Goal: Task Accomplishment & Management: Complete application form

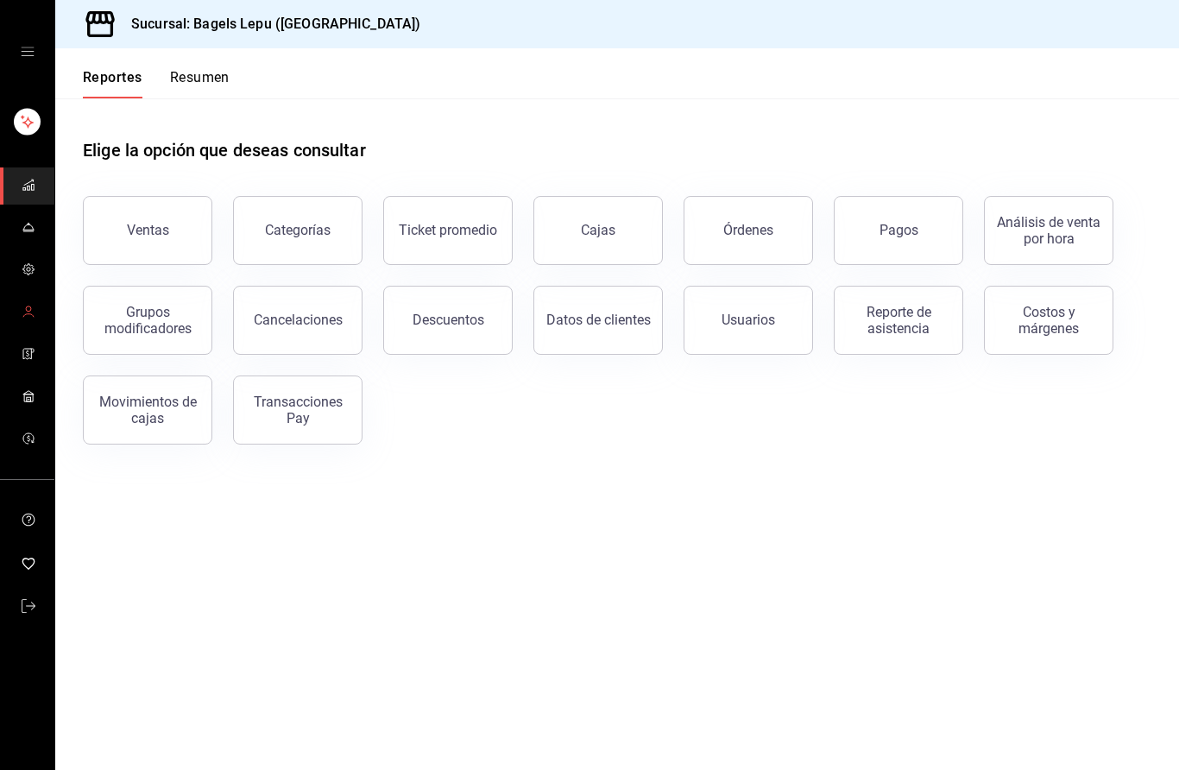
click at [28, 307] on circle "mailbox folders" at bounding box center [28, 309] width 5 height 5
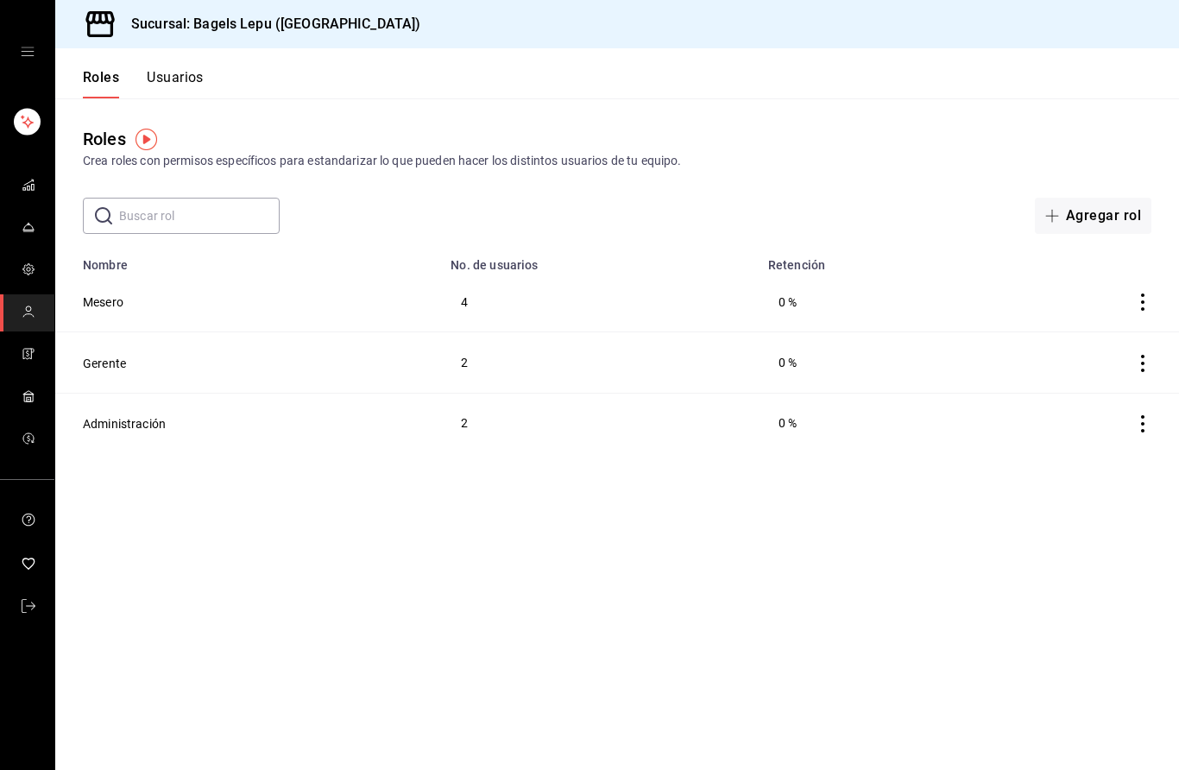
click at [181, 75] on button "Usuarios" at bounding box center [175, 83] width 57 height 29
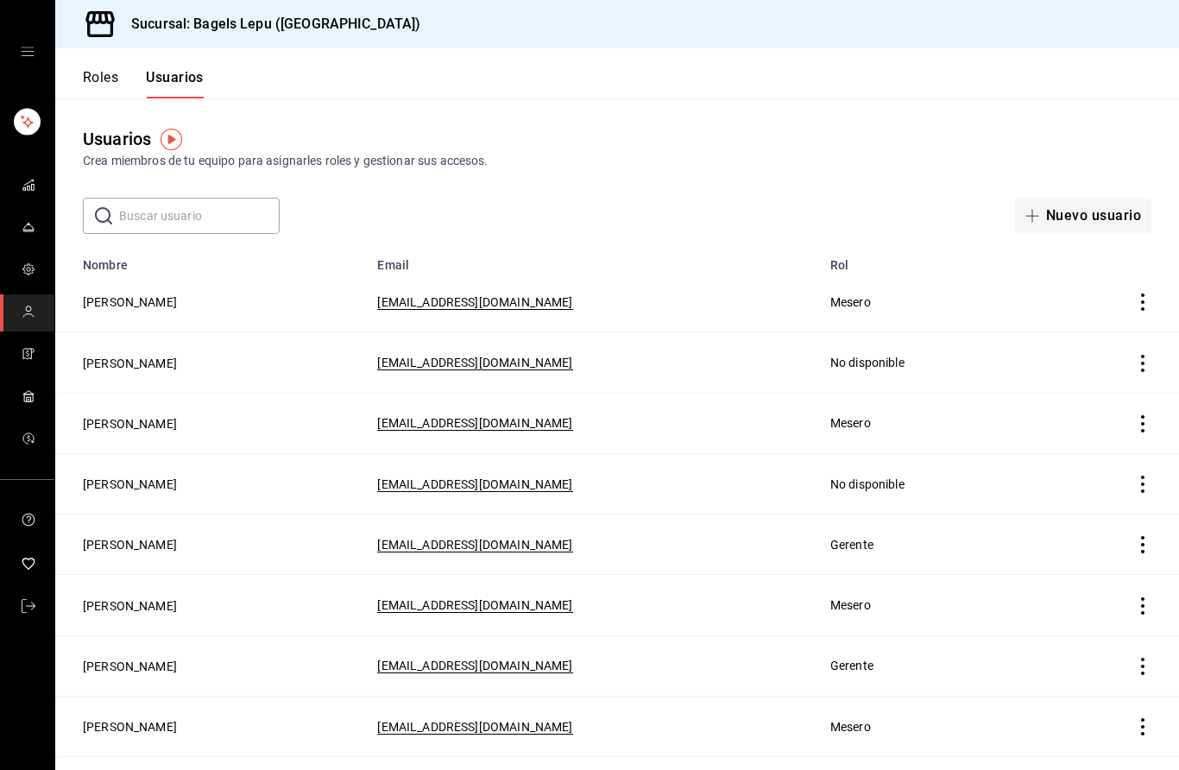
click at [1094, 218] on button "Nuevo usuario" at bounding box center [1083, 216] width 136 height 36
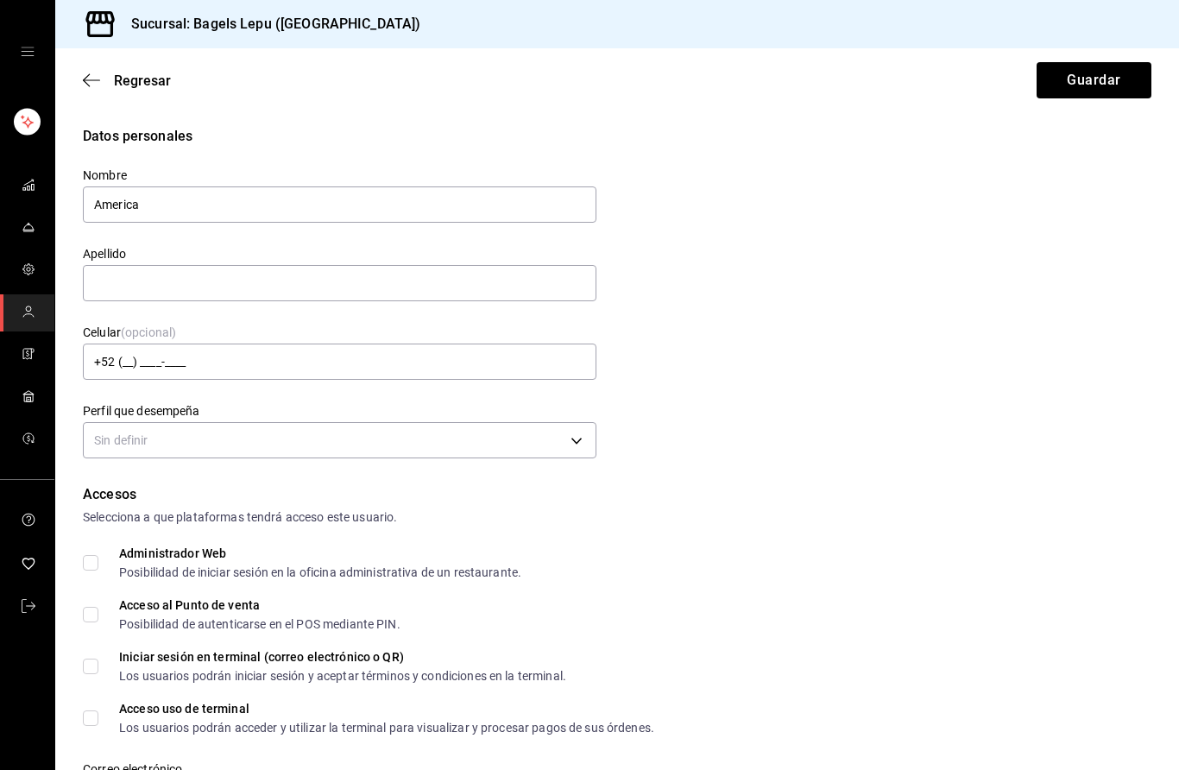
type input "America"
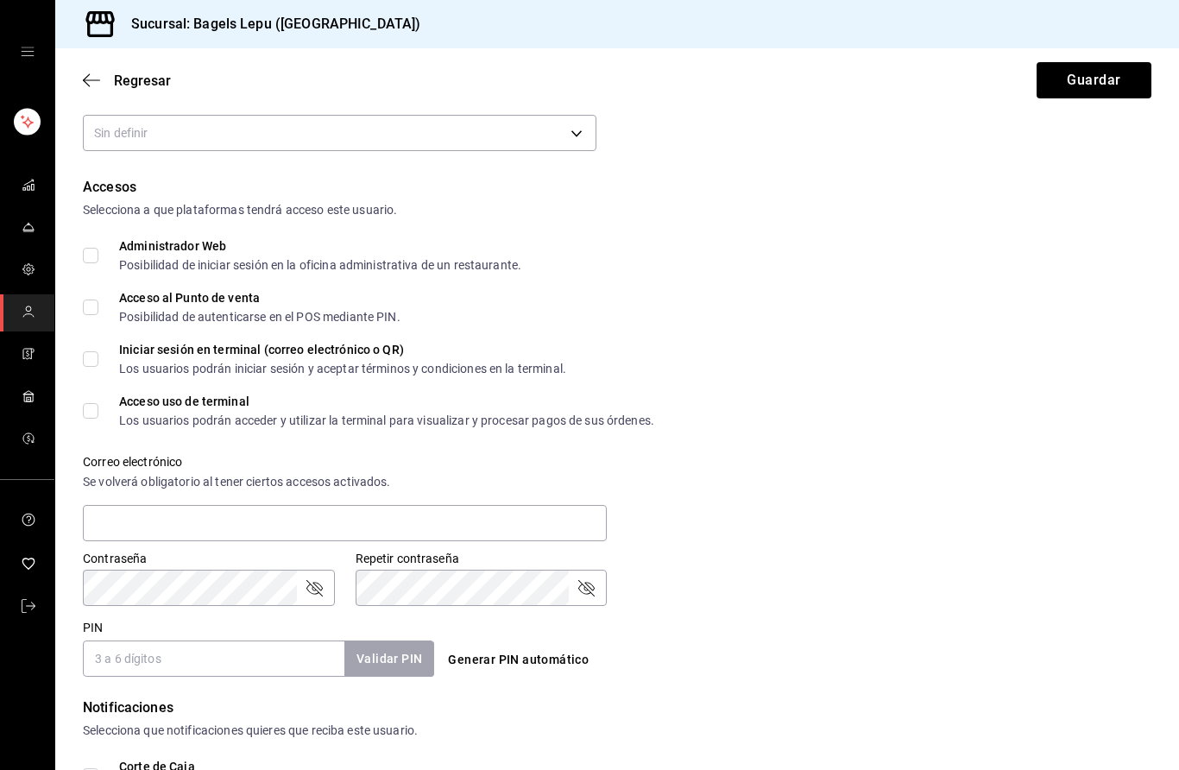
scroll to position [289, 0]
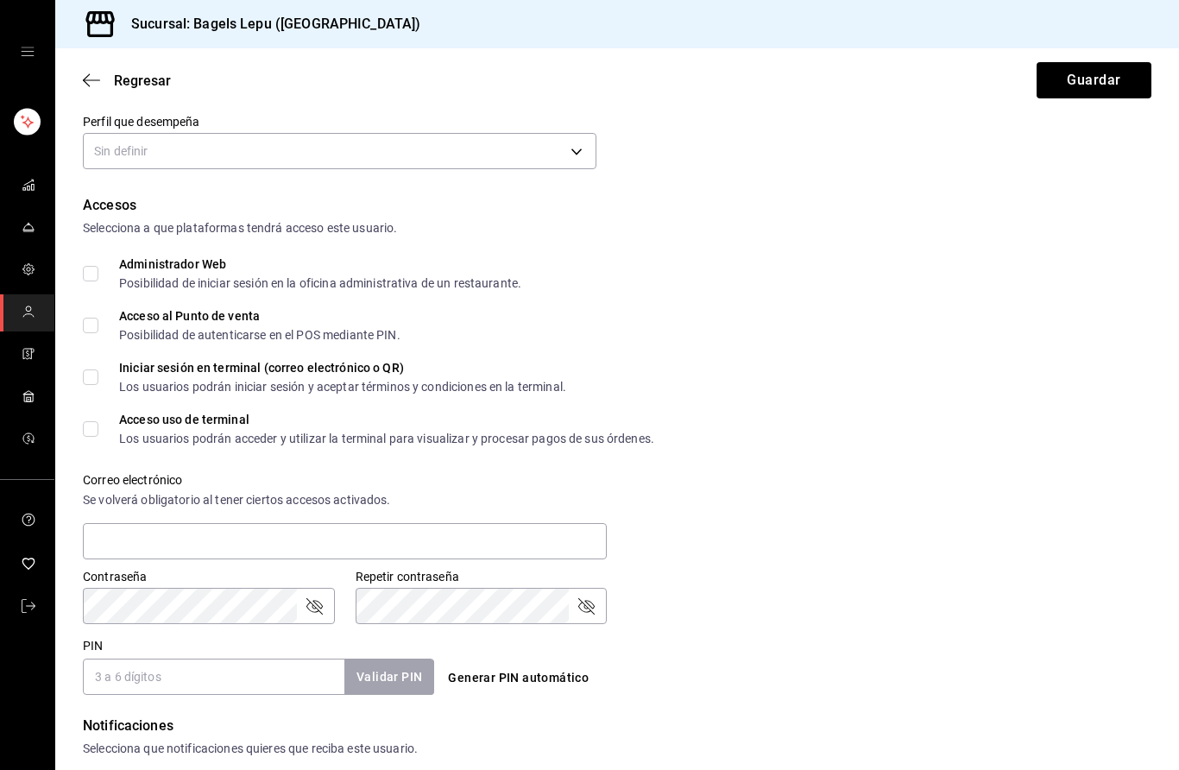
type input "[PERSON_NAME]"
click at [158, 144] on body "Sucursal: Bagels Lepu ([GEOGRAPHIC_DATA]) Regresar Guardar Datos personales Nom…" at bounding box center [589, 385] width 1179 height 770
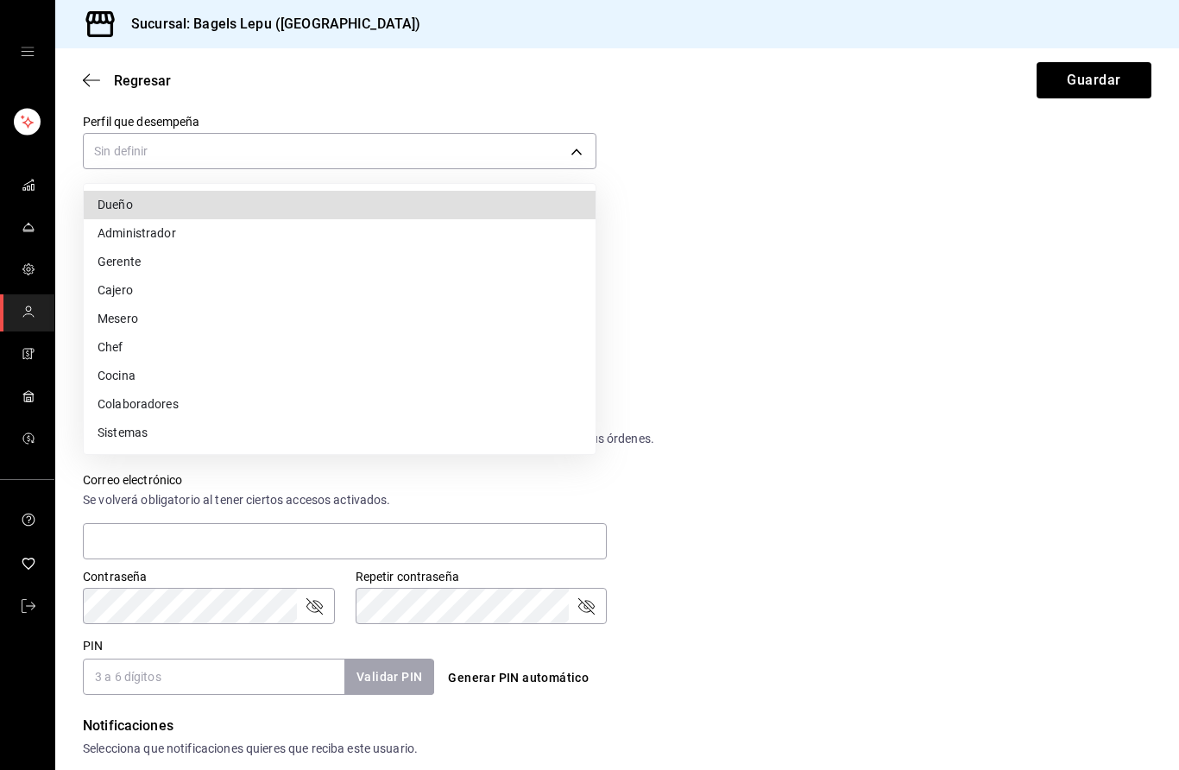
click at [106, 326] on li "Mesero" at bounding box center [340, 319] width 512 height 28
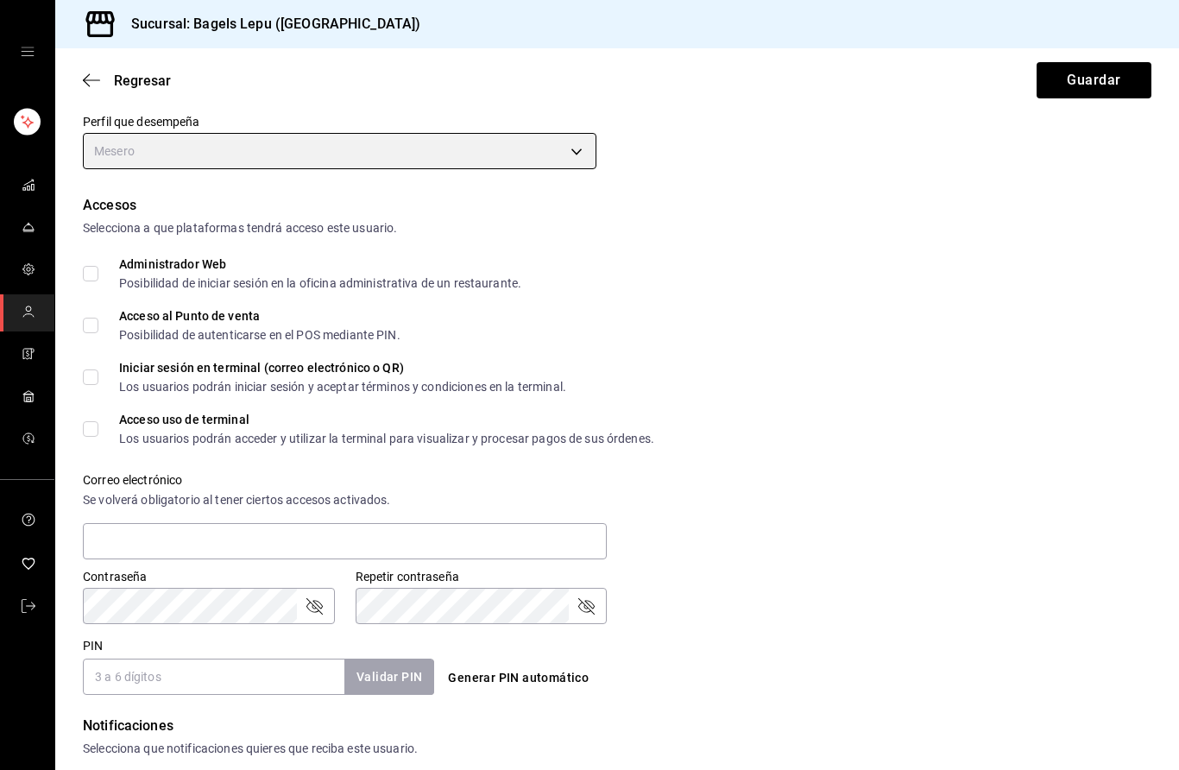
type input "WAITER"
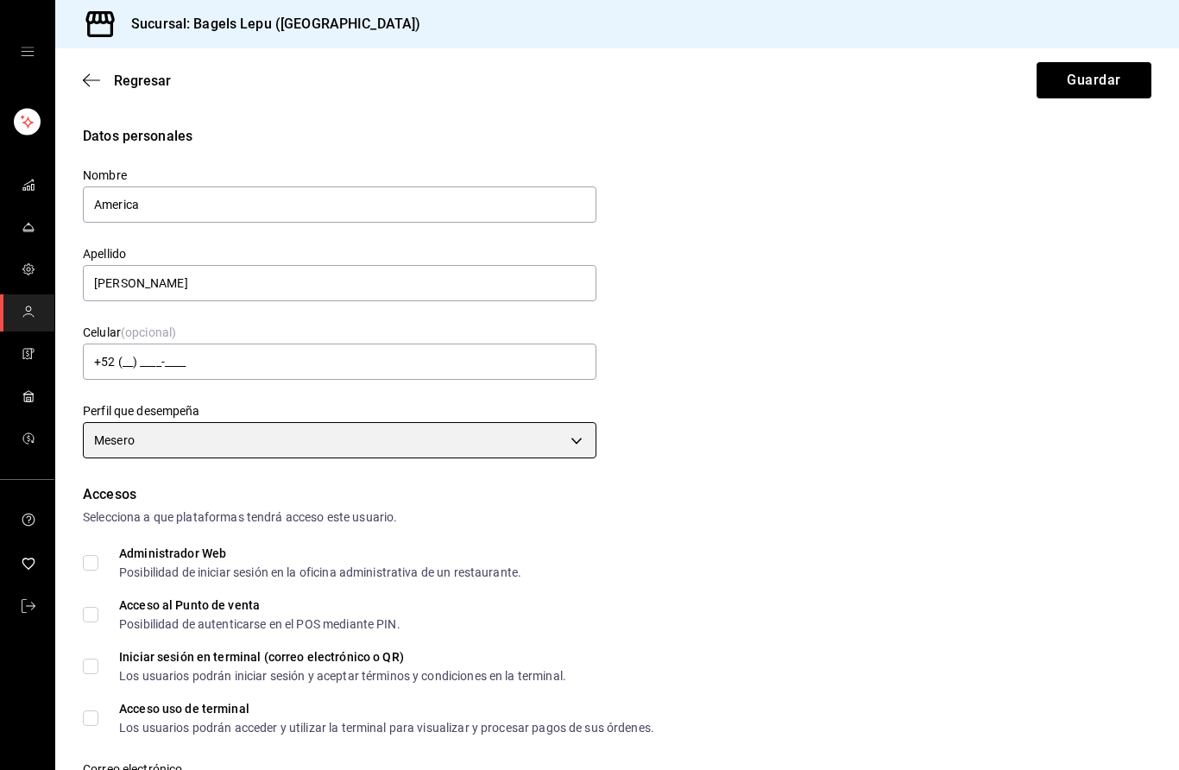
scroll to position [0, 0]
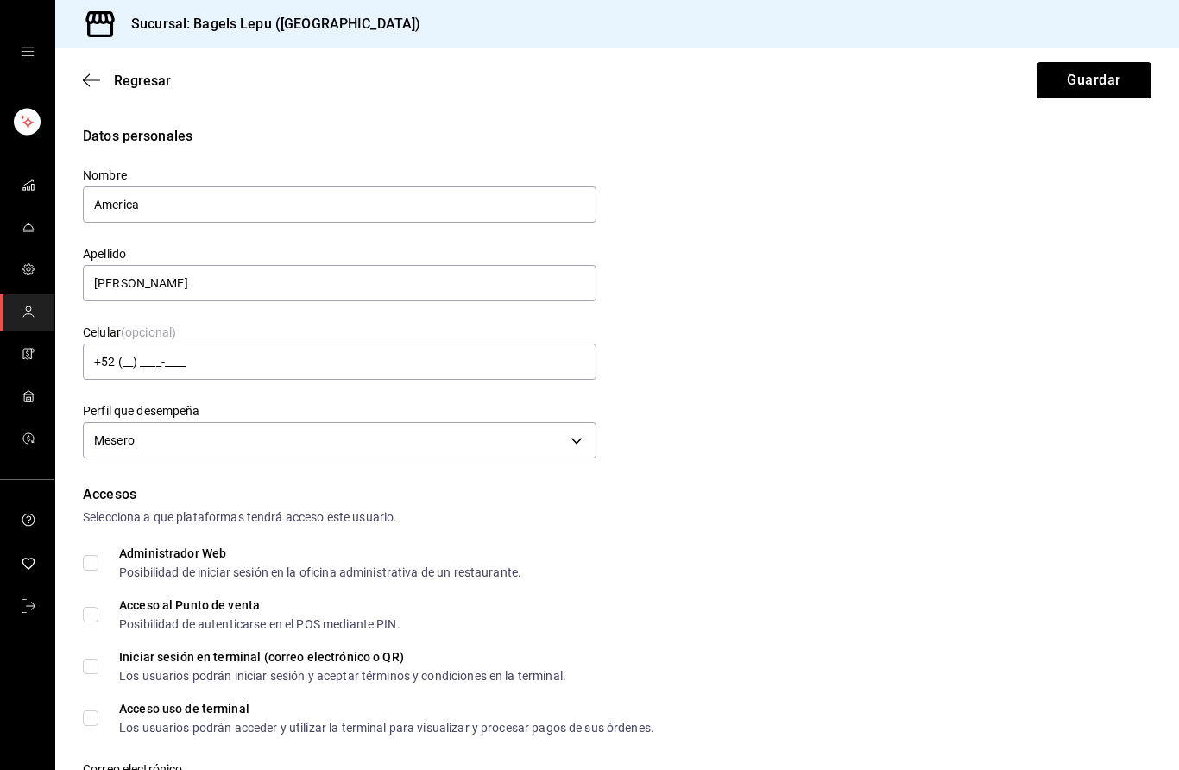
click at [1103, 80] on button "Guardar" at bounding box center [1094, 80] width 115 height 36
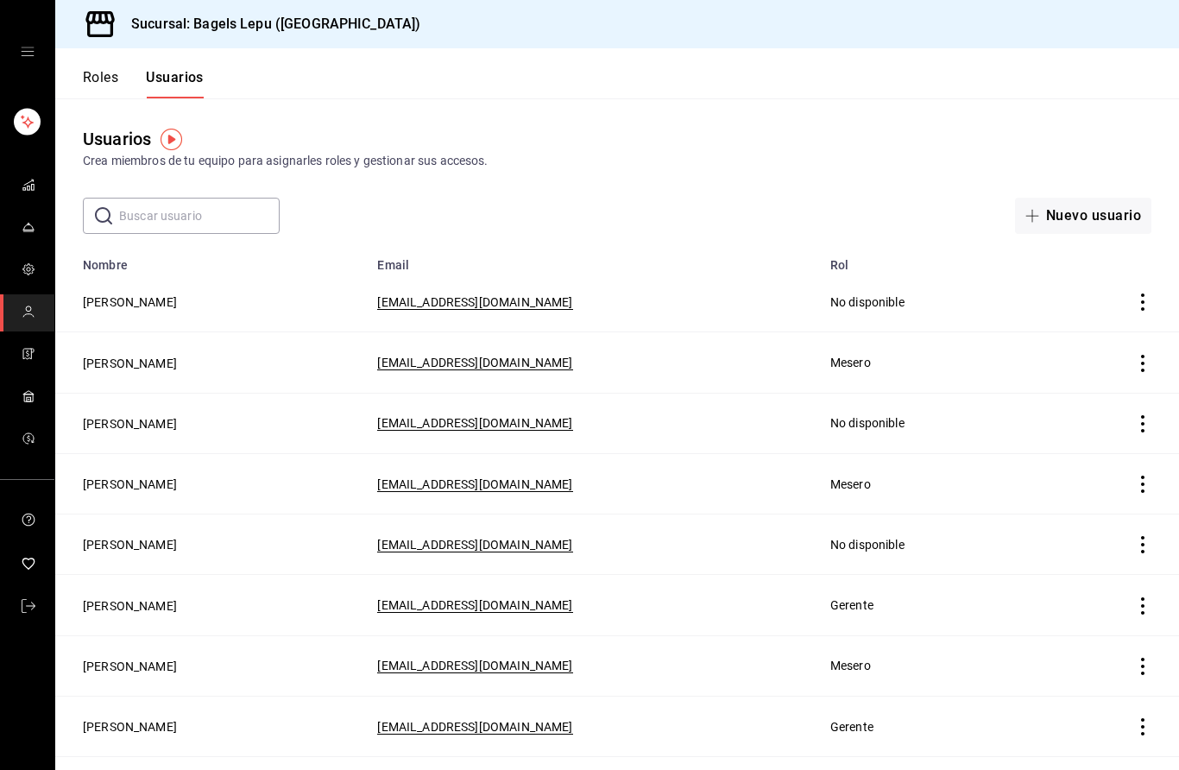
click at [1144, 300] on icon "actions" at bounding box center [1143, 302] width 17 height 17
click at [139, 218] on div at bounding box center [589, 385] width 1179 height 770
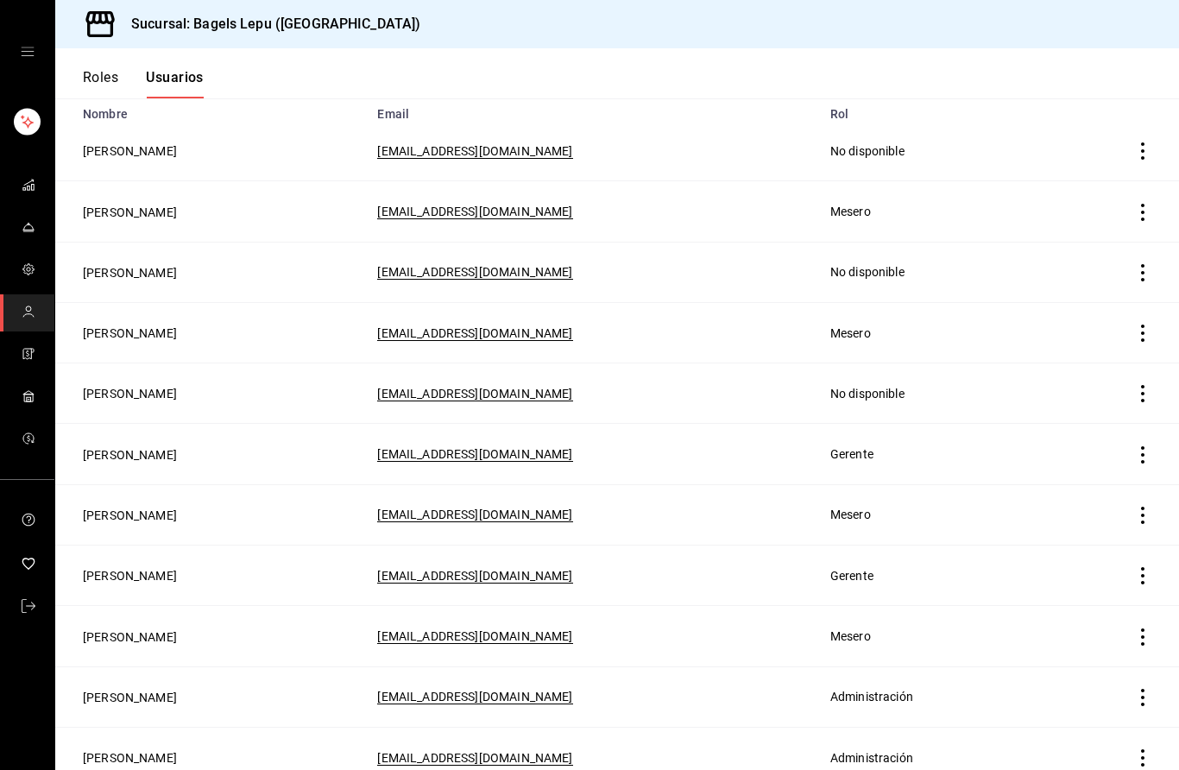
click at [111, 79] on button "Roles" at bounding box center [100, 83] width 35 height 29
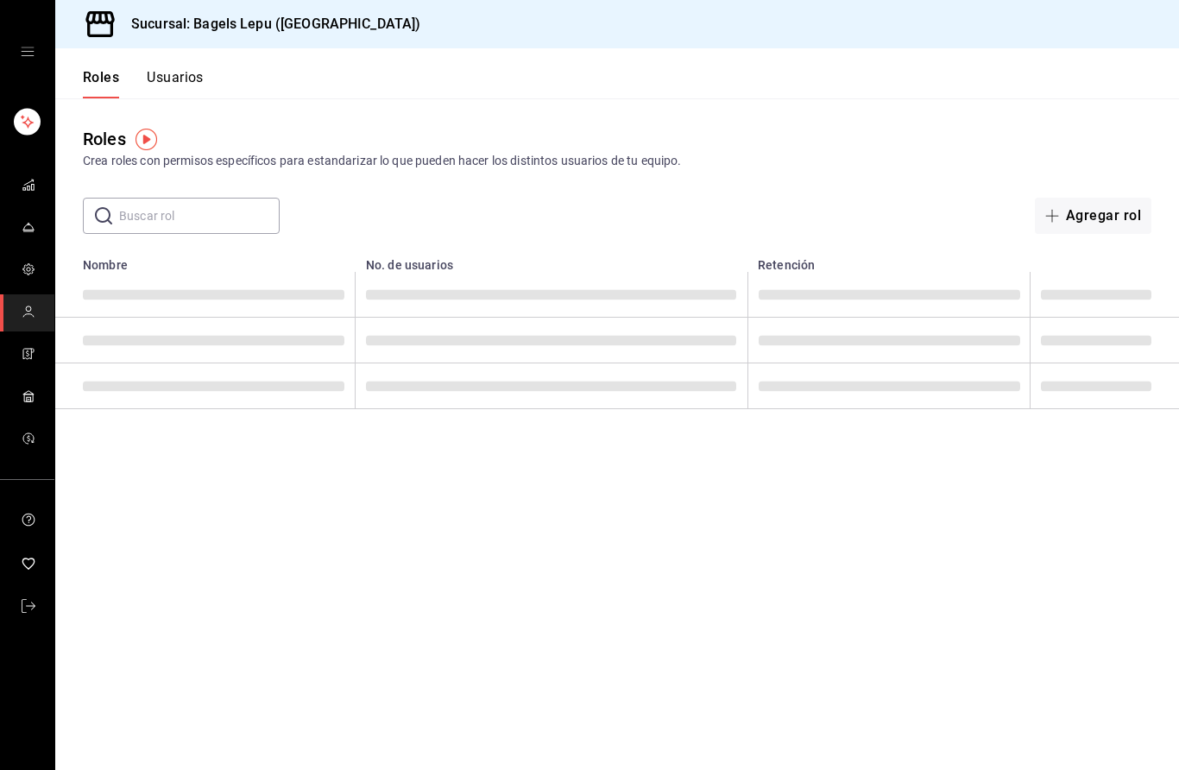
click at [163, 80] on button "Usuarios" at bounding box center [175, 83] width 57 height 29
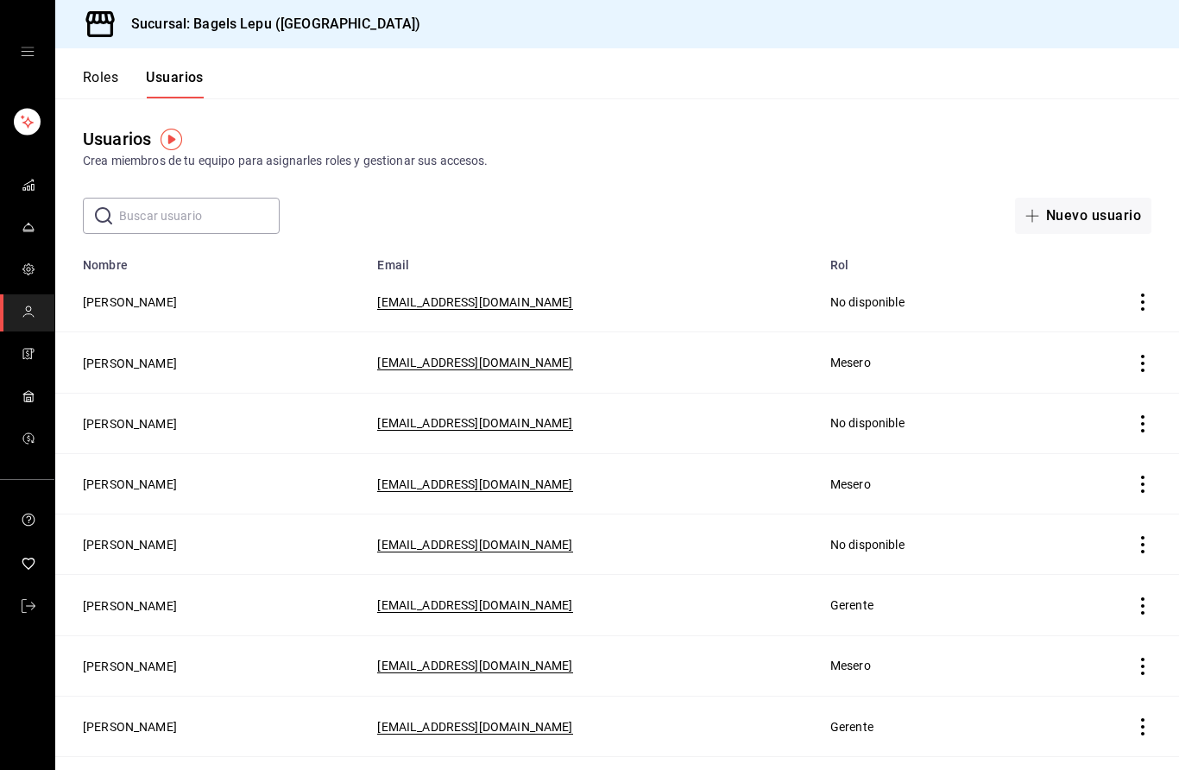
click at [1090, 222] on button "Nuevo usuario" at bounding box center [1083, 216] width 136 height 36
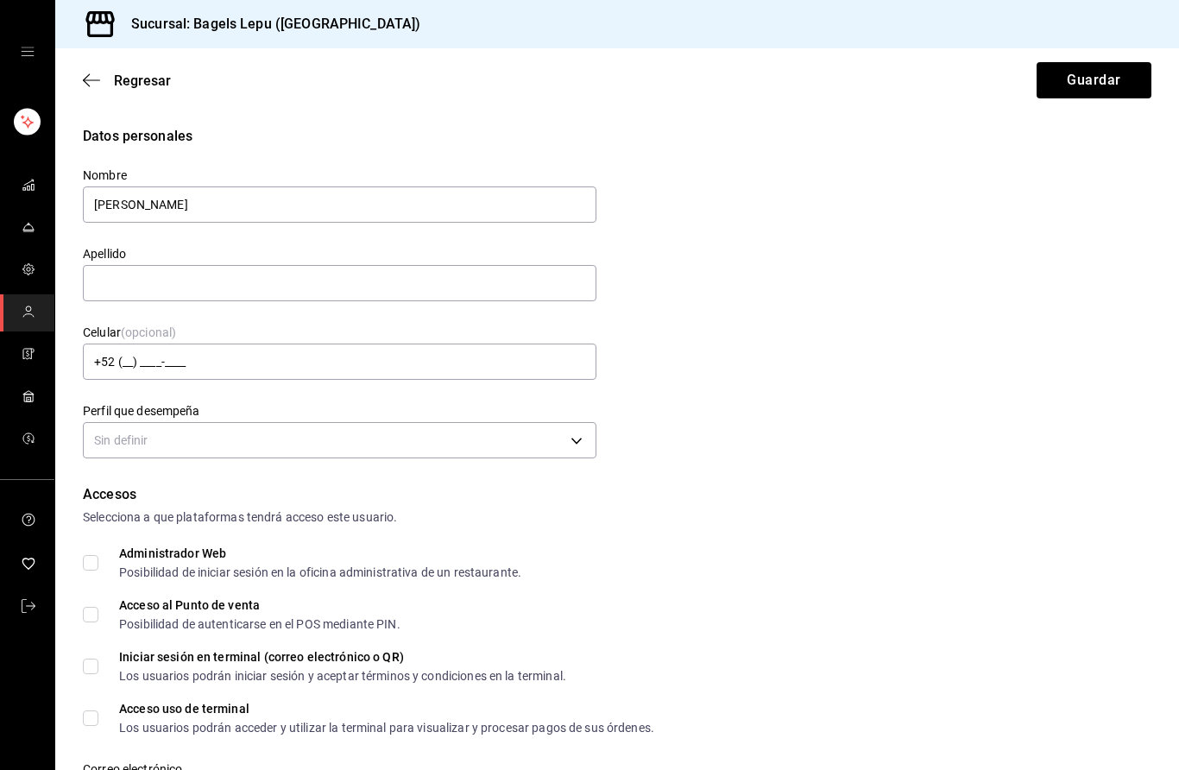
type input "[PERSON_NAME]"
click at [1109, 72] on button "Guardar" at bounding box center [1094, 80] width 115 height 36
type input "S"
click at [1088, 81] on button "Guardar" at bounding box center [1094, 80] width 115 height 36
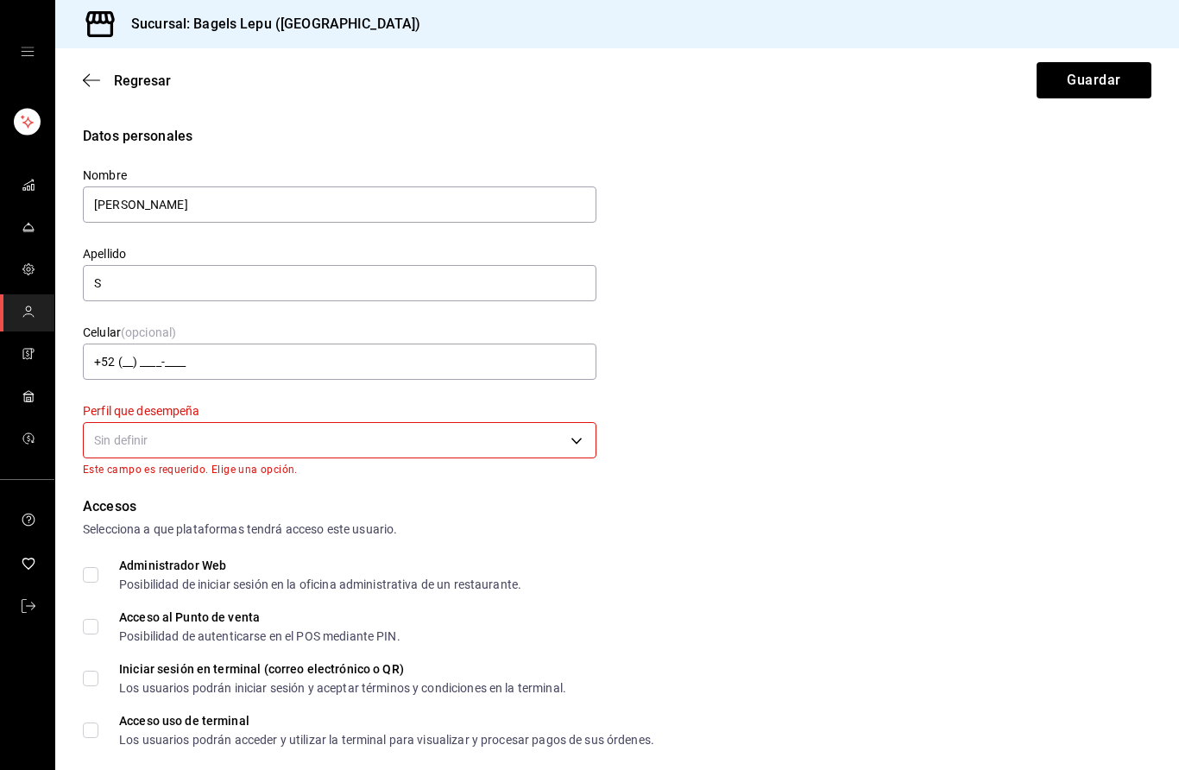
click at [557, 439] on body "Sucursal: Bagels Lepu ([GEOGRAPHIC_DATA]) Regresar Guardar Datos personales Nom…" at bounding box center [589, 385] width 1179 height 770
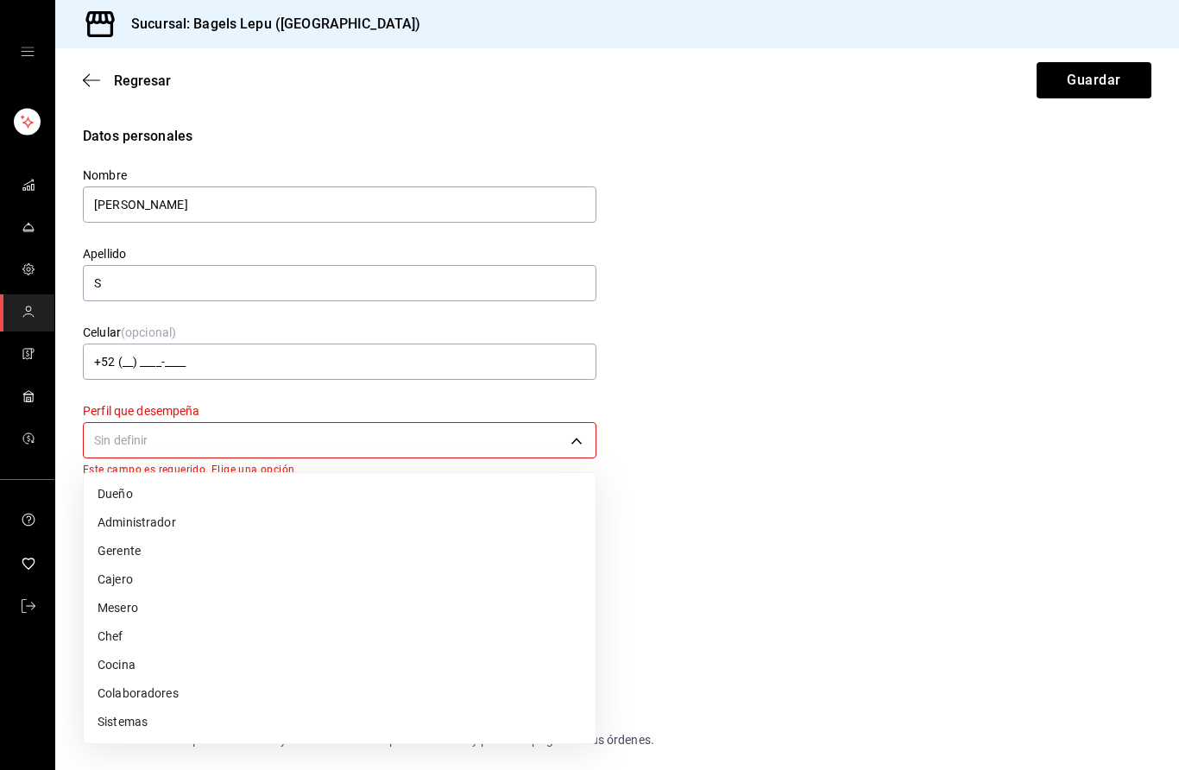
click at [259, 613] on li "Mesero" at bounding box center [340, 608] width 512 height 28
type input "WAITER"
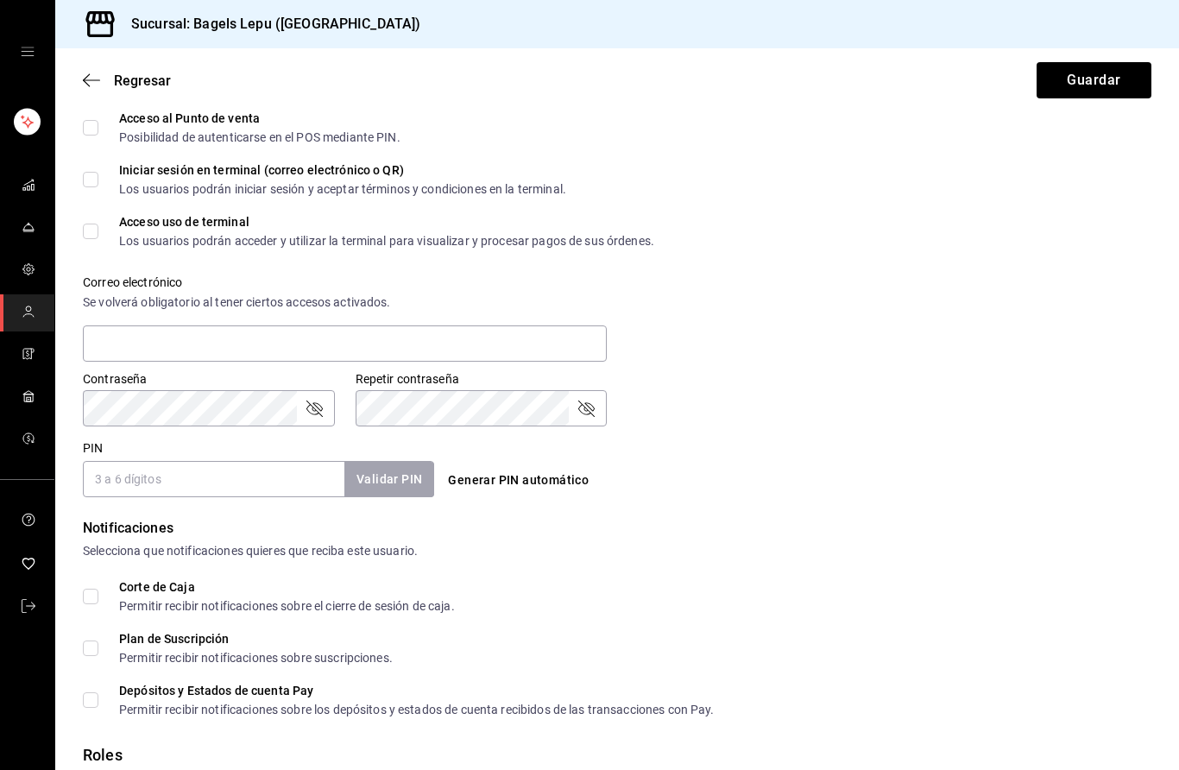
scroll to position [527, 0]
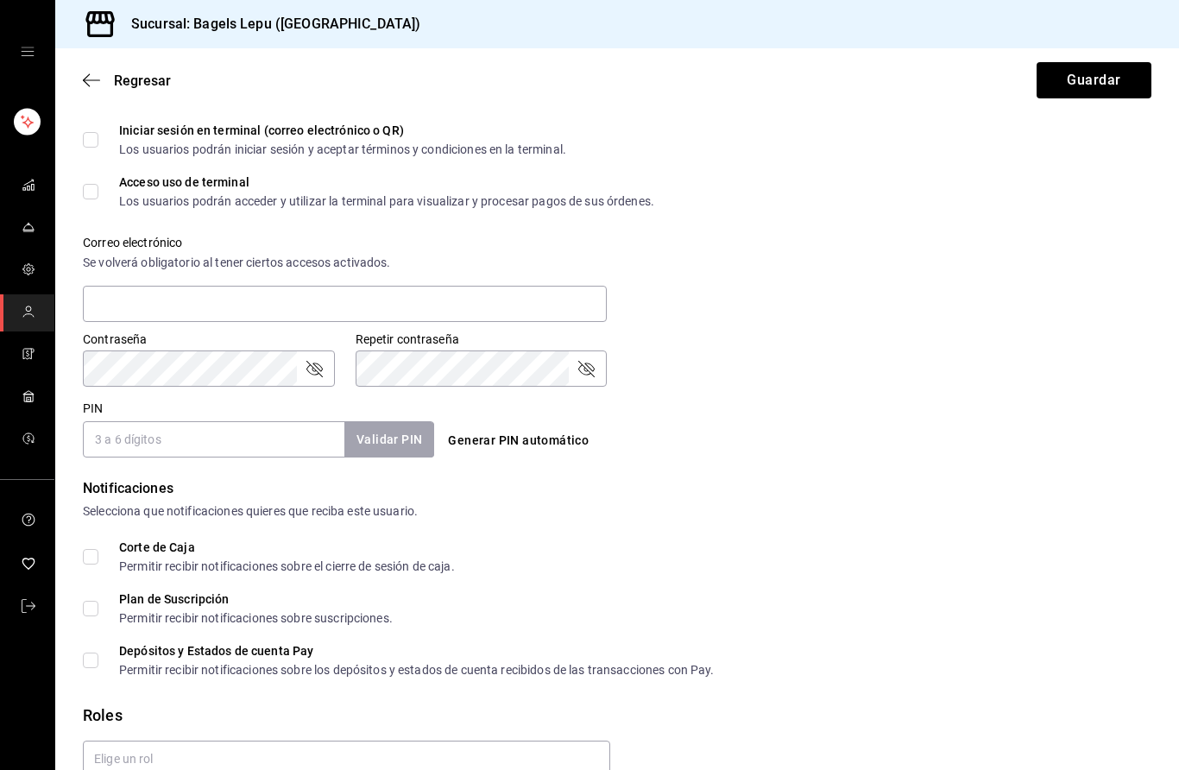
click at [279, 444] on input "PIN" at bounding box center [214, 439] width 262 height 36
type input "277"
click at [399, 433] on button "Validar PIN" at bounding box center [389, 439] width 92 height 37
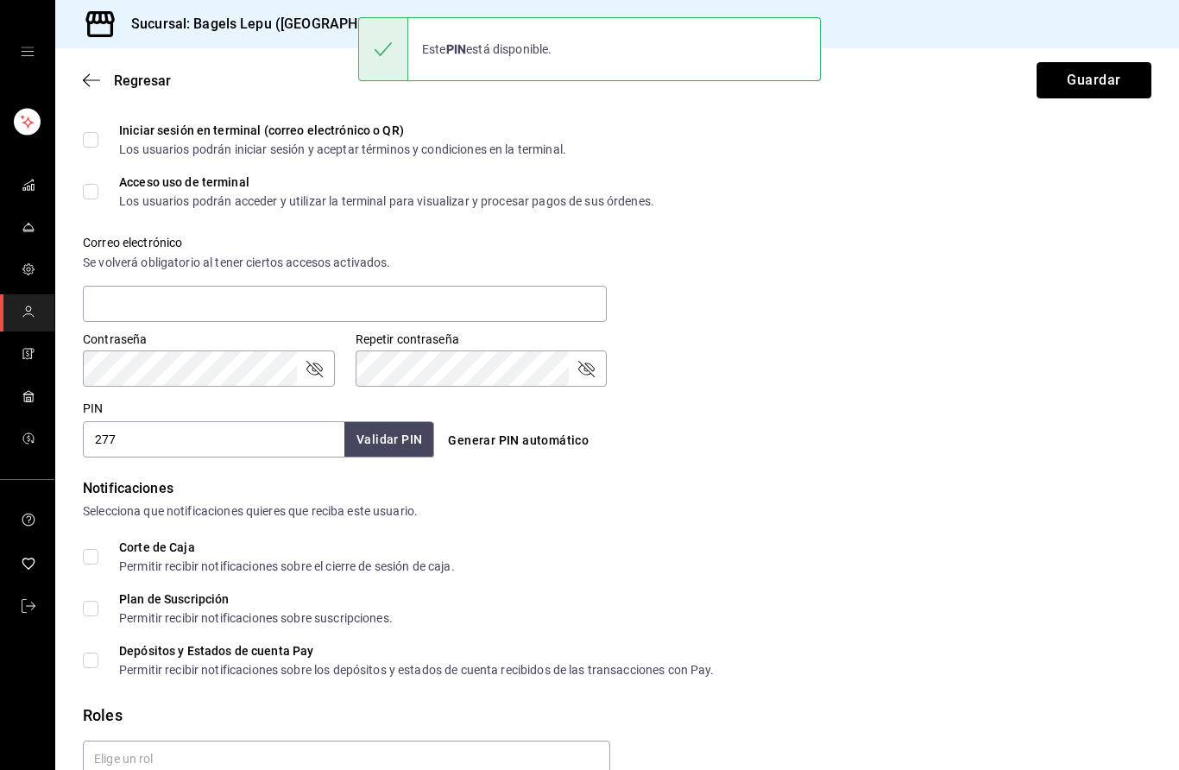
click at [1095, 76] on button "Guardar" at bounding box center [1094, 80] width 115 height 36
